Goal: Task Accomplishment & Management: Use online tool/utility

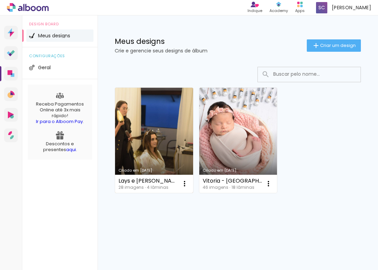
click at [176, 176] on div "Lays e Leonardo 28 imagens ∙ 4 lâminas Abrir Fazer uma cópia Excluir" at bounding box center [154, 183] width 78 height 18
click at [175, 182] on div "Lays e Leonardo 28 imagens ∙ 4 lâminas Abrir Fazer uma cópia Excluir" at bounding box center [154, 183] width 78 height 18
click at [164, 138] on link "Criado em [DATE]" at bounding box center [154, 140] width 78 height 105
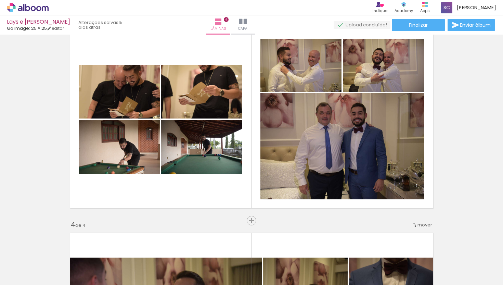
scroll to position [0, 628]
click at [308, 249] on iron-icon at bounding box center [306, 247] width 7 height 7
click at [347, 249] on iron-icon at bounding box center [344, 247] width 7 height 7
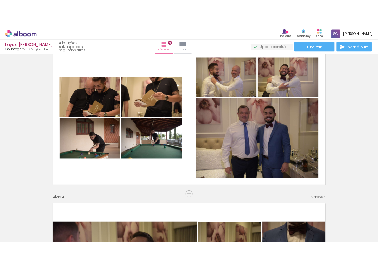
scroll to position [0, 551]
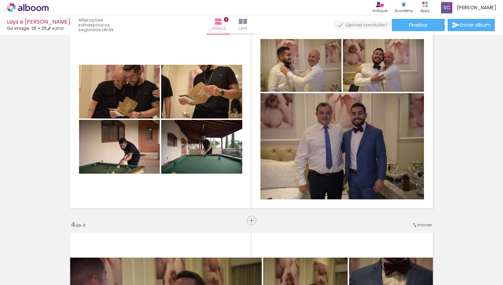
click at [24, 269] on span "Adicionar Fotos" at bounding box center [24, 276] width 21 height 8
click at [0, 0] on input "file" at bounding box center [0, 0] width 0 height 0
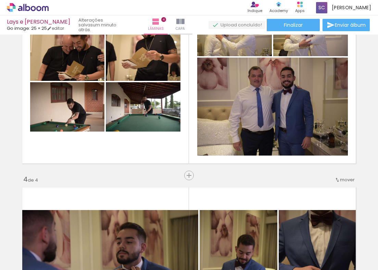
scroll to position [402, 0]
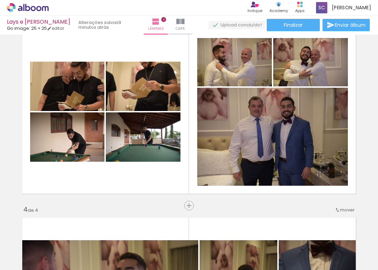
click at [21, 259] on span "Adicionar Fotos" at bounding box center [24, 261] width 21 height 8
click at [0, 0] on input "file" at bounding box center [0, 0] width 0 height 0
click at [261, 236] on iron-icon at bounding box center [257, 232] width 7 height 7
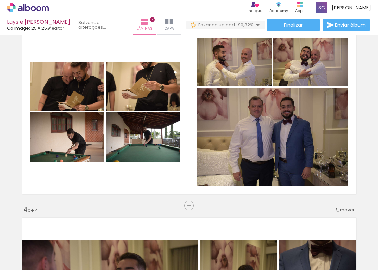
click at [262, 231] on iron-icon at bounding box center [257, 232] width 7 height 7
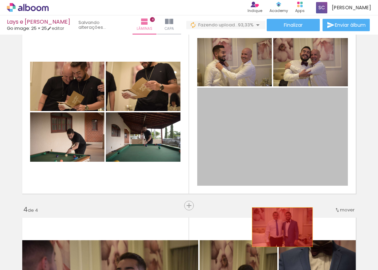
drag, startPoint x: 271, startPoint y: 140, endPoint x: 279, endPoint y: 226, distance: 86.2
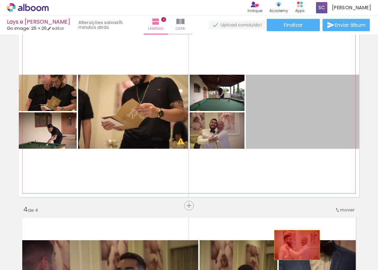
drag, startPoint x: 279, startPoint y: 104, endPoint x: 293, endPoint y: 244, distance: 140.3
click at [293, 244] on quentale-workspace at bounding box center [189, 135] width 378 height 270
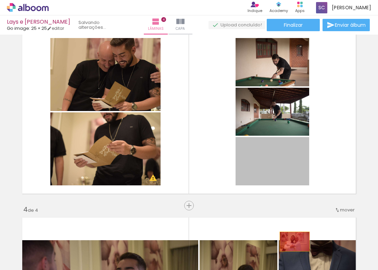
drag, startPoint x: 273, startPoint y: 166, endPoint x: 291, endPoint y: 240, distance: 76.7
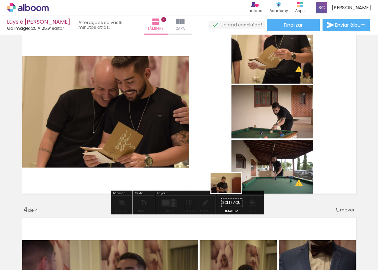
drag, startPoint x: 239, startPoint y: 251, endPoint x: 231, endPoint y: 193, distance: 58.7
click at [231, 193] on quentale-workspace at bounding box center [189, 135] width 378 height 270
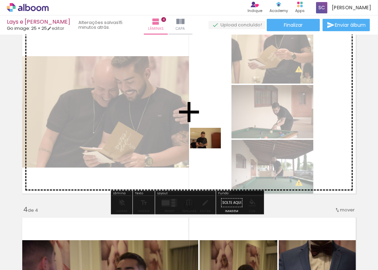
drag, startPoint x: 239, startPoint y: 245, endPoint x: 210, endPoint y: 148, distance: 100.7
click at [210, 148] on quentale-workspace at bounding box center [189, 135] width 378 height 270
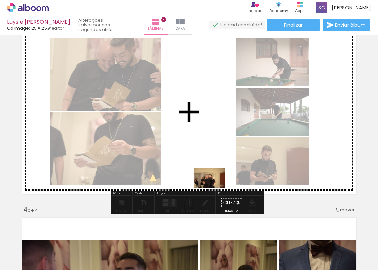
drag, startPoint x: 277, startPoint y: 250, endPoint x: 215, endPoint y: 188, distance: 87.3
click at [215, 188] on quentale-workspace at bounding box center [189, 135] width 378 height 270
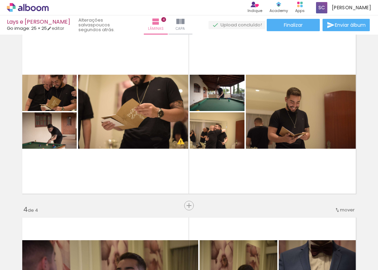
scroll to position [0, 816]
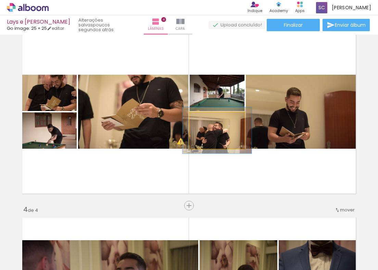
drag, startPoint x: 202, startPoint y: 119, endPoint x: 208, endPoint y: 120, distance: 6.2
click at [209, 120] on div at bounding box center [212, 119] width 6 height 6
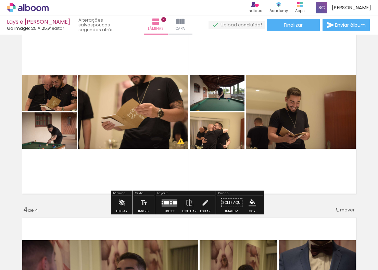
click at [289, 180] on quentale-layouter at bounding box center [189, 112] width 340 height 170
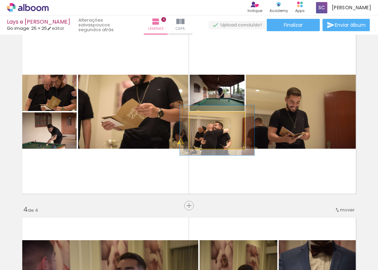
type paper-slider "136"
click at [213, 120] on div at bounding box center [215, 119] width 6 height 6
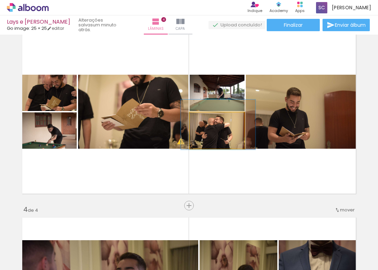
drag, startPoint x: 220, startPoint y: 133, endPoint x: 221, endPoint y: 126, distance: 7.3
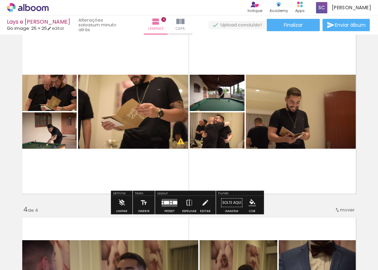
click at [243, 164] on quentale-layouter at bounding box center [189, 112] width 340 height 170
click at [170, 204] on quentale-layouter at bounding box center [169, 202] width 16 height 8
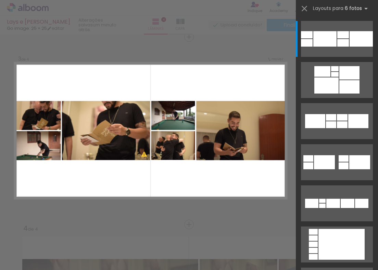
scroll to position [383, 0]
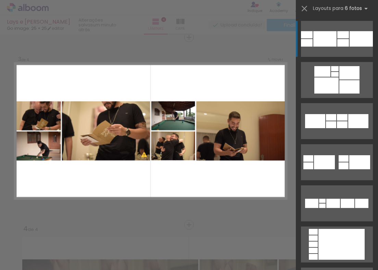
drag, startPoint x: 340, startPoint y: 46, endPoint x: 340, endPoint y: 52, distance: 5.8
click at [340, 51] on quentale-layouter at bounding box center [337, 39] width 72 height 36
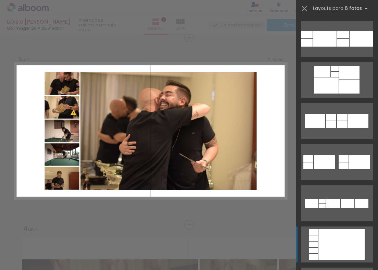
click at [332, 242] on div at bounding box center [341, 243] width 46 height 31
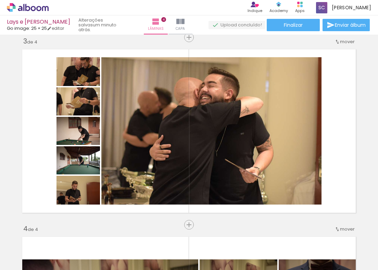
click at [174, 222] on div "Inserir lâmina 1 de 4 Inserir lâmina 2 de 4 Inserir lâmina 3 de 4 Inserir lâmin…" at bounding box center [189, 122] width 378 height 936
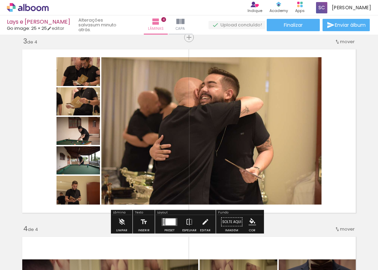
click at [165, 223] on div at bounding box center [170, 221] width 10 height 7
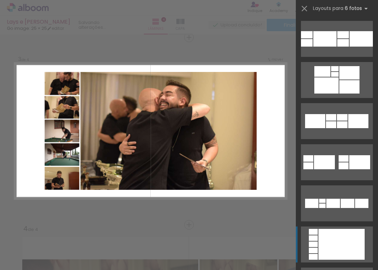
scroll to position [205, 0]
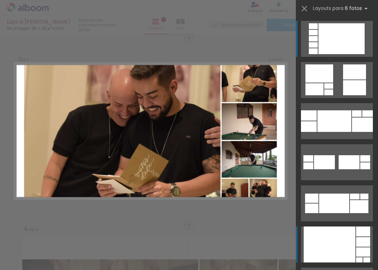
click at [343, 239] on div at bounding box center [329, 244] width 52 height 36
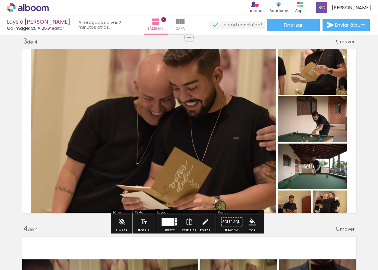
click at [171, 218] on div at bounding box center [167, 222] width 13 height 8
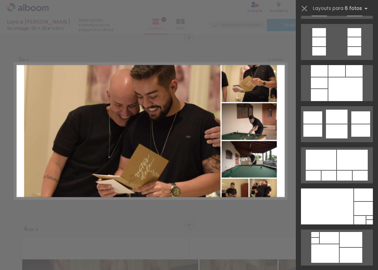
scroll to position [1873, 0]
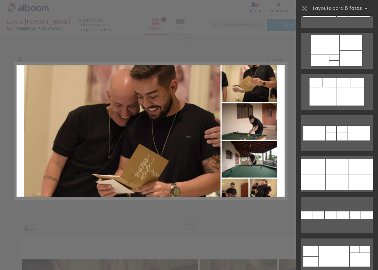
scroll to position [2835, 0]
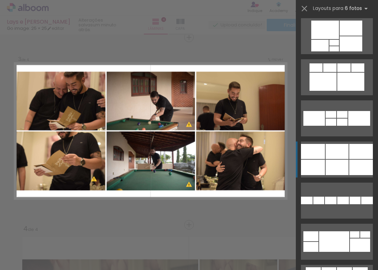
click at [335, 169] on div at bounding box center [336, 166] width 23 height 15
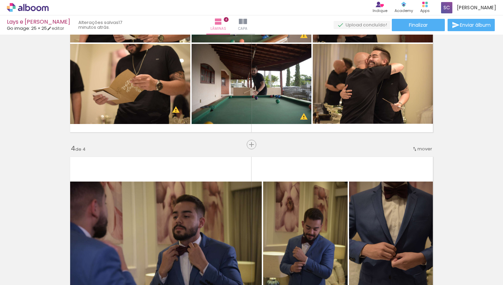
scroll to position [499, 0]
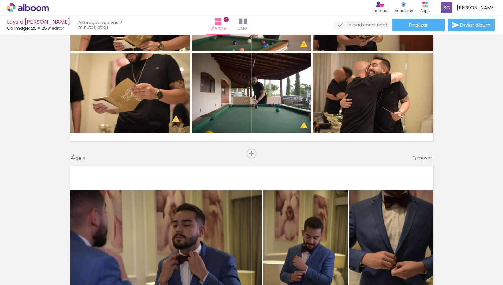
click at [29, 269] on span "Adicionar Fotos" at bounding box center [24, 276] width 21 height 8
click at [0, 0] on input "file" at bounding box center [0, 0] width 0 height 0
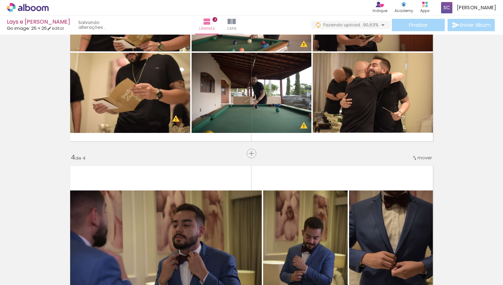
scroll to position [0, 781]
click at [377, 247] on iron-icon at bounding box center [383, 247] width 7 height 7
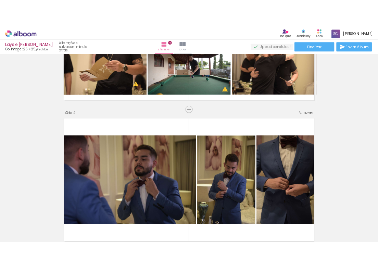
scroll to position [494, 0]
